Goal: Information Seeking & Learning: Learn about a topic

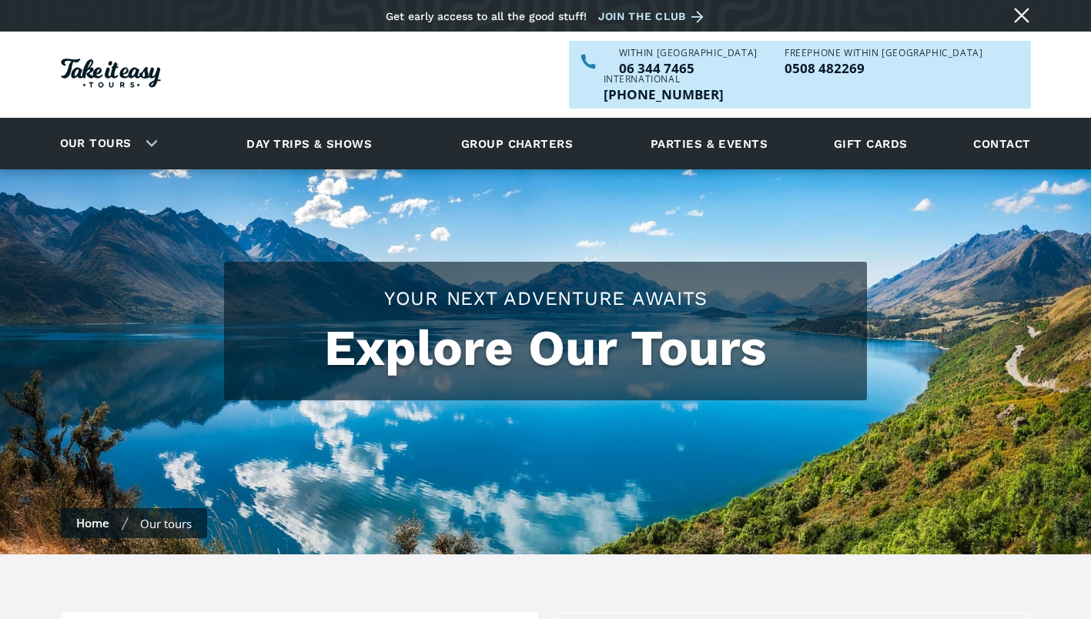
click at [350, 122] on link "Day trips & shows" at bounding box center [309, 143] width 164 height 42
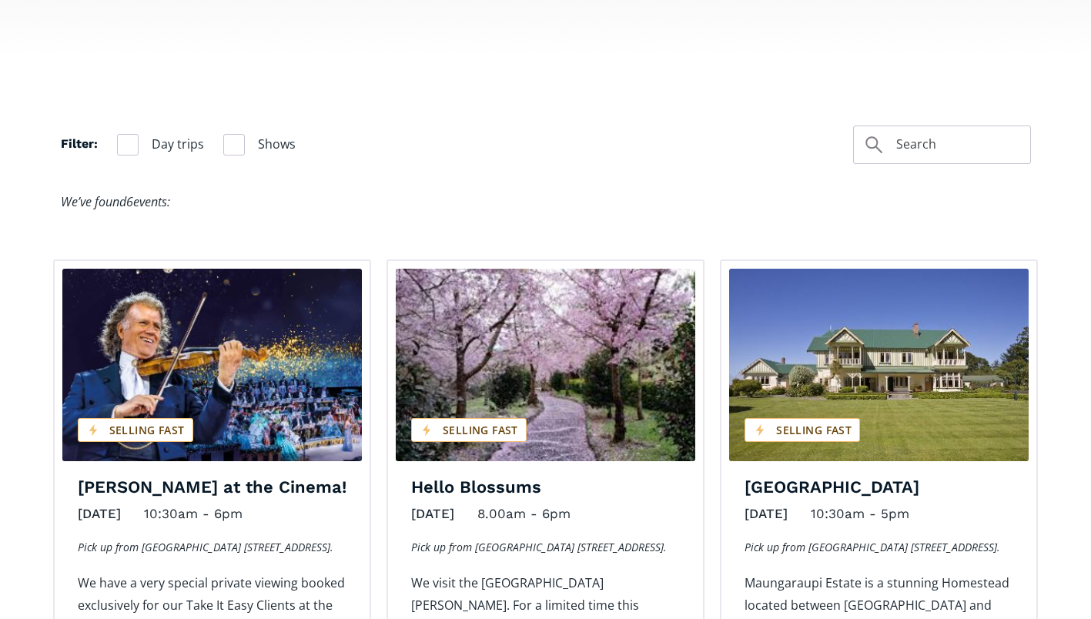
scroll to position [934, 0]
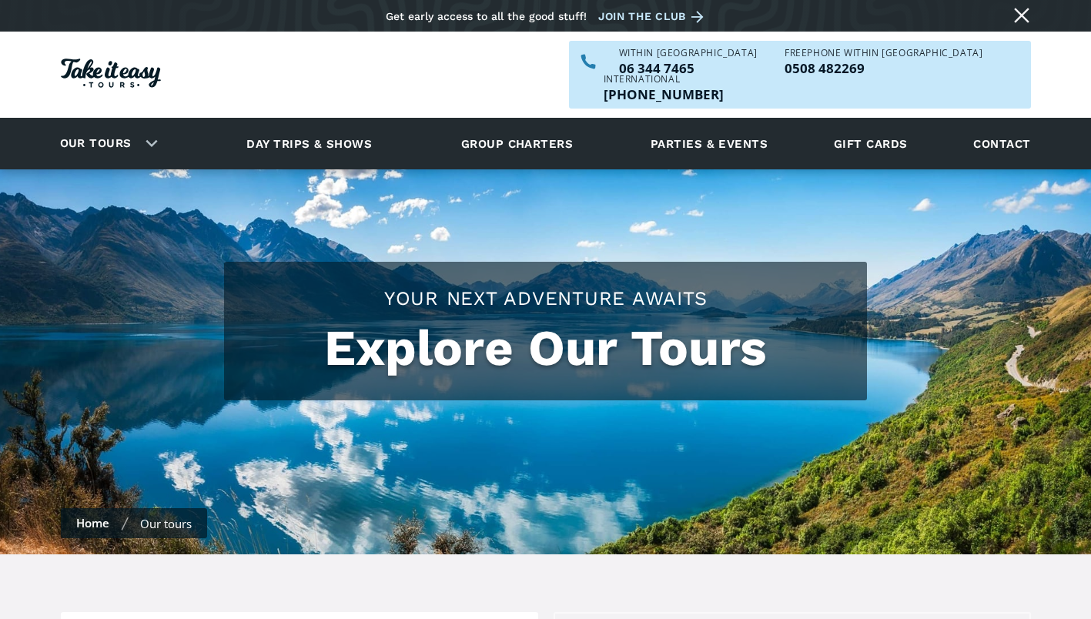
click at [698, 122] on link "Parties & events" at bounding box center [709, 143] width 132 height 42
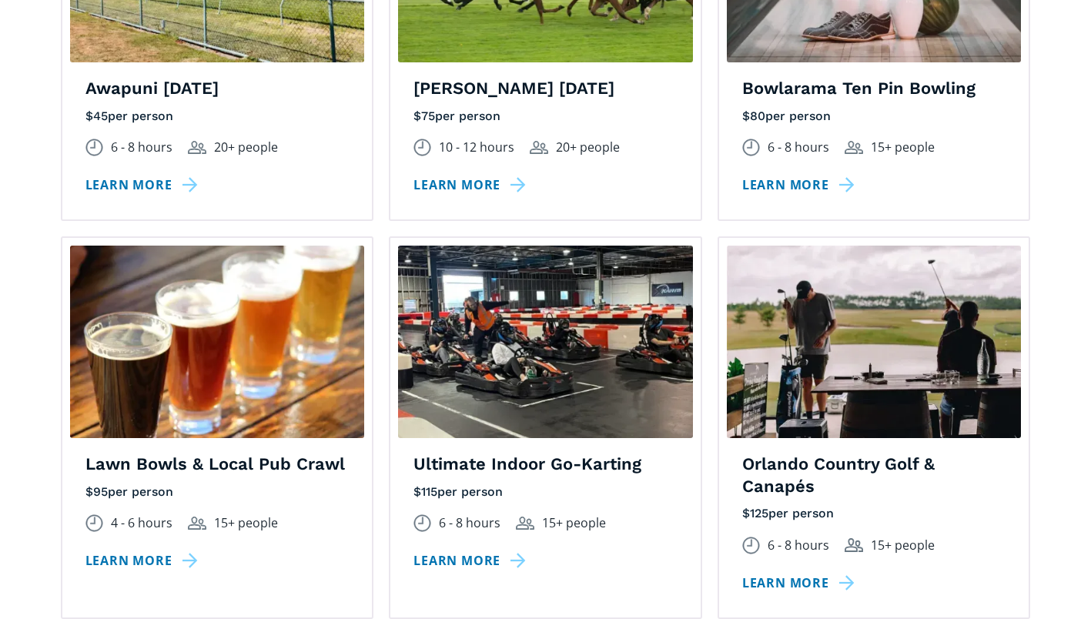
scroll to position [1422, 0]
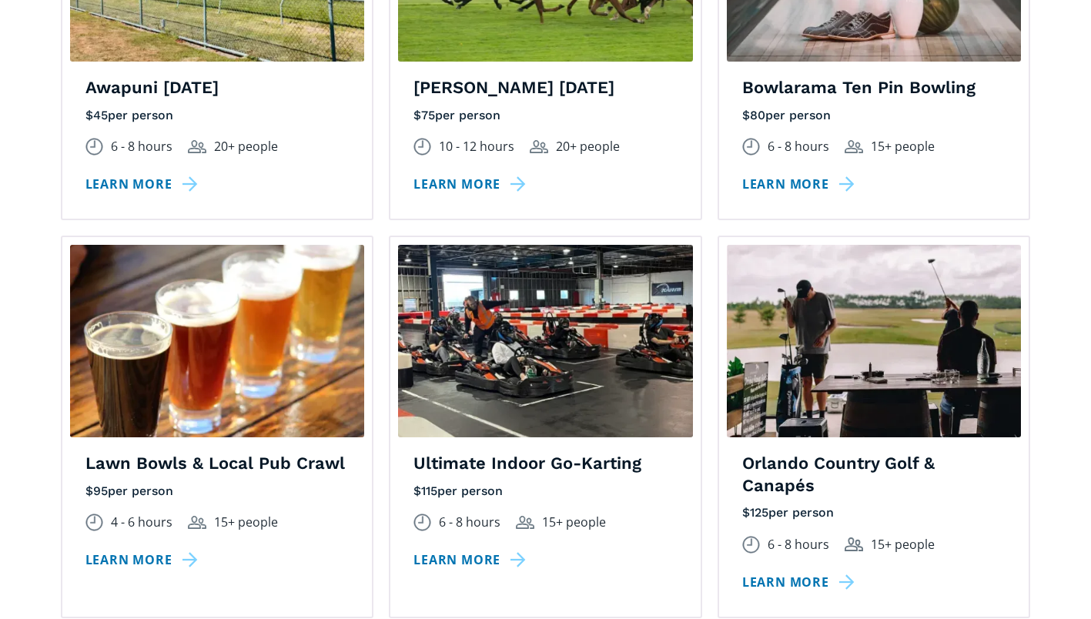
click at [572, 333] on img at bounding box center [545, 341] width 295 height 192
click at [473, 549] on link "Learn more" at bounding box center [472, 560] width 118 height 22
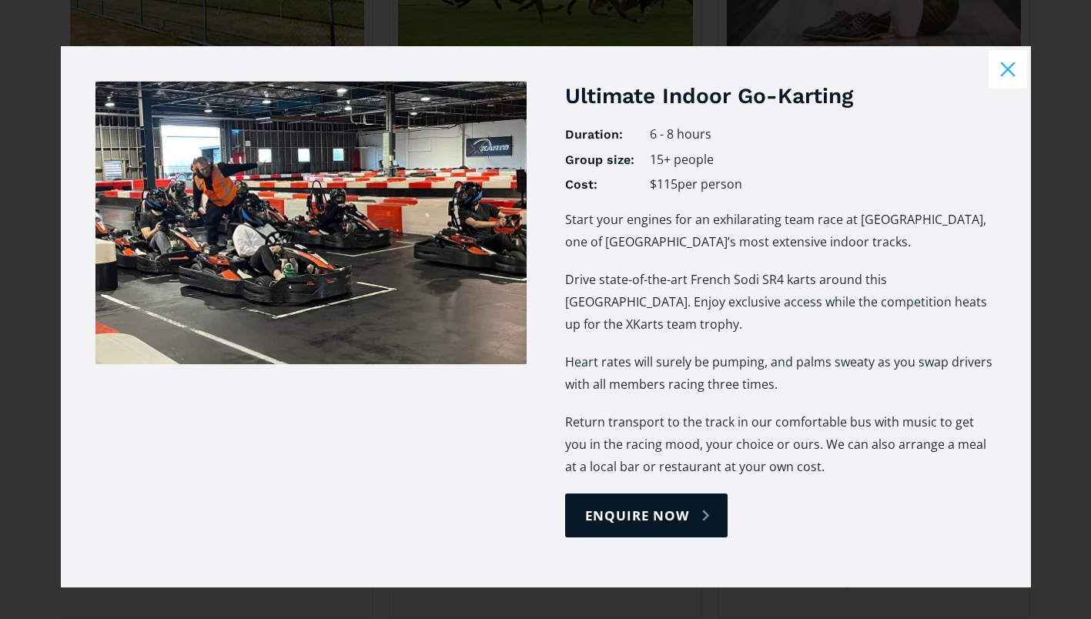
click at [1000, 74] on button "Close modal" at bounding box center [1008, 69] width 38 height 38
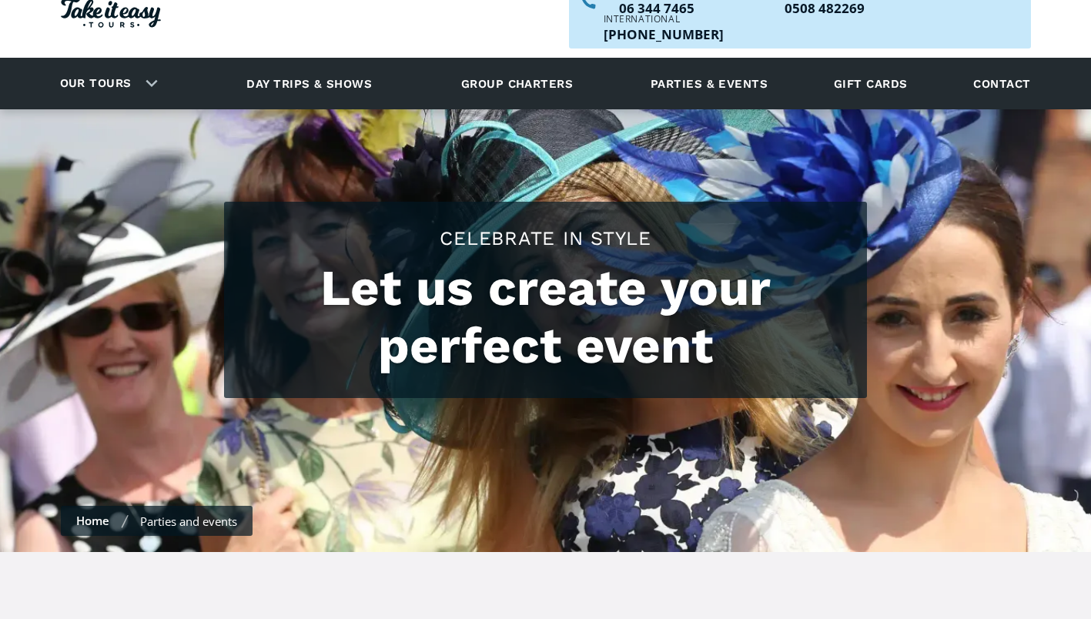
scroll to position [17, 0]
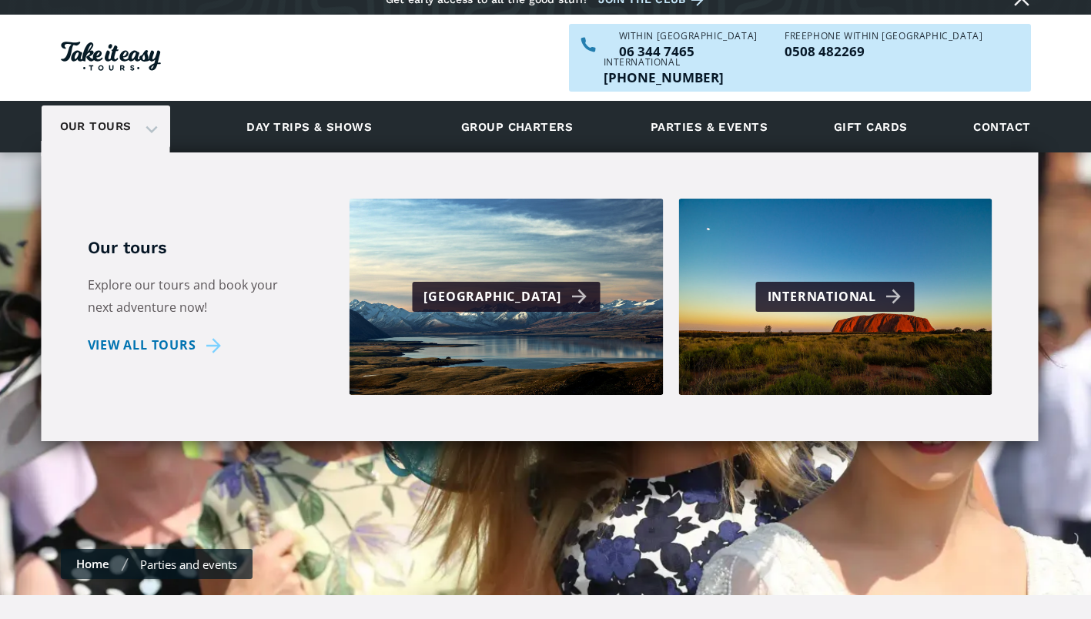
click at [180, 334] on link "View all tours" at bounding box center [157, 345] width 139 height 22
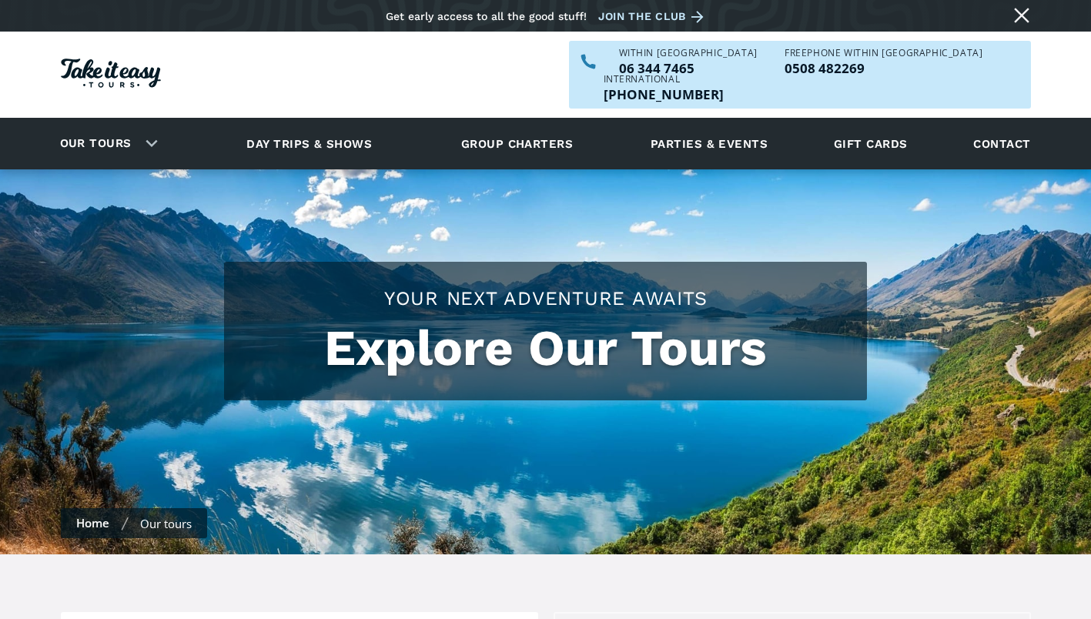
checkbox input "true"
